Goal: Find specific page/section: Find specific page/section

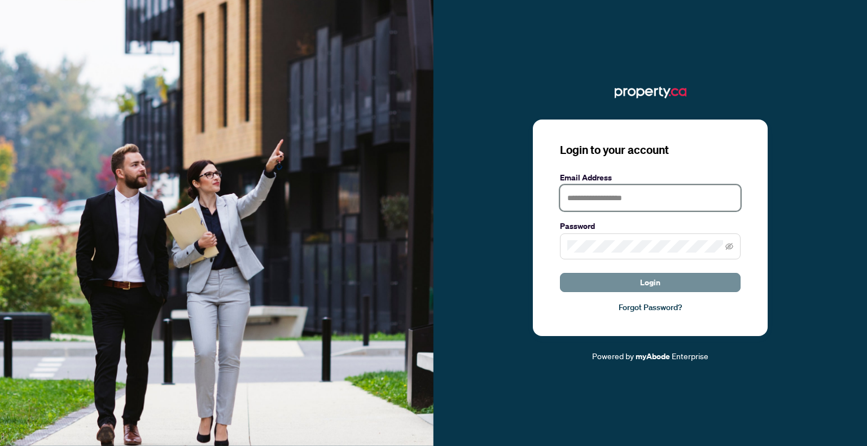
type input "**********"
click at [694, 288] on button "Login" at bounding box center [650, 282] width 181 height 19
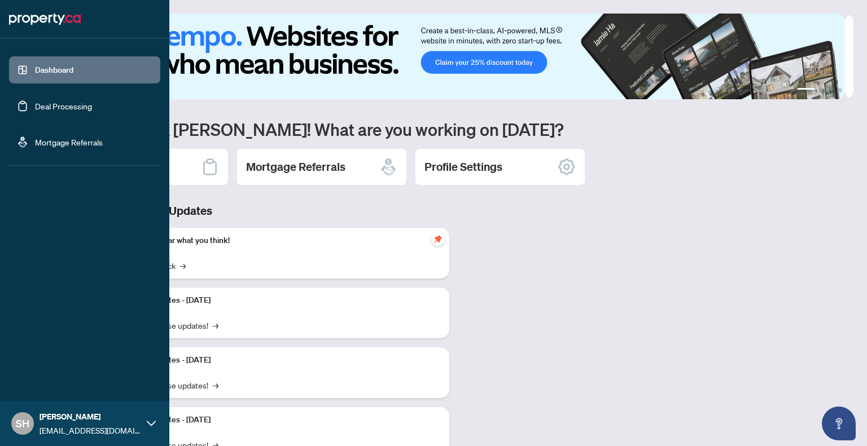
click at [35, 101] on link "Deal Processing" at bounding box center [63, 106] width 57 height 10
